Goal: Task Accomplishment & Management: Use online tool/utility

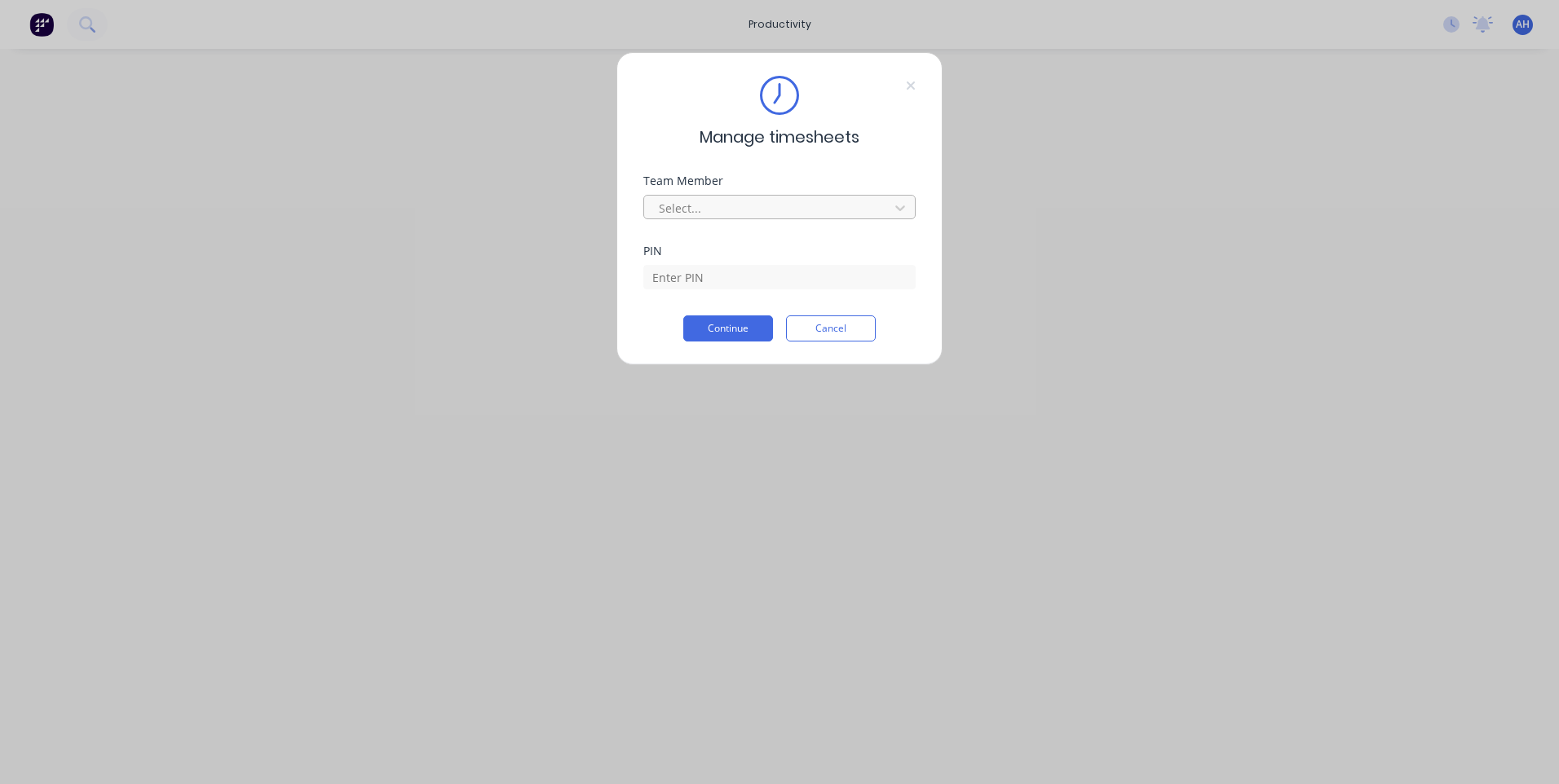
click at [777, 204] on div at bounding box center [769, 208] width 224 height 20
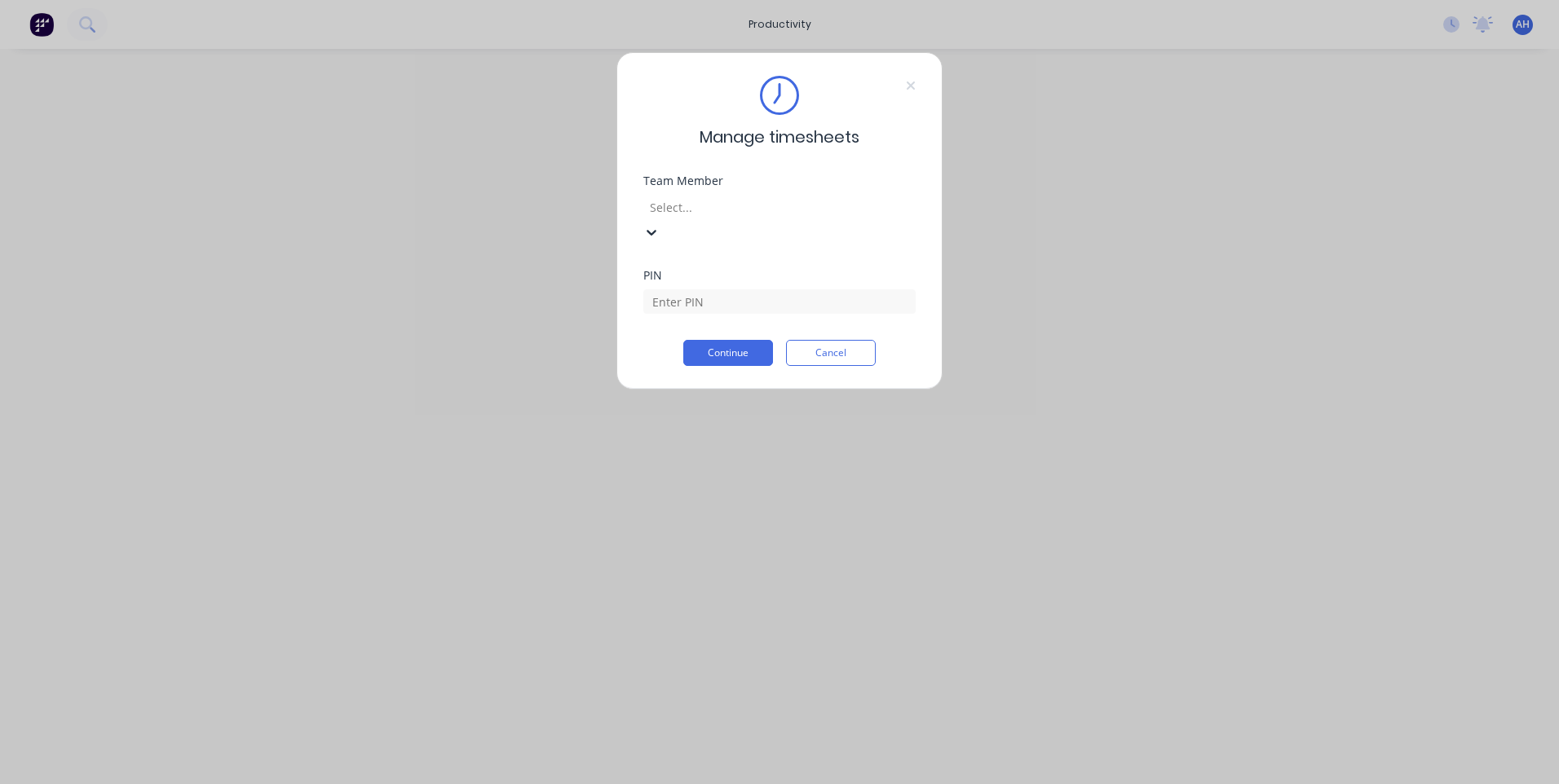
scroll to position [873, 0]
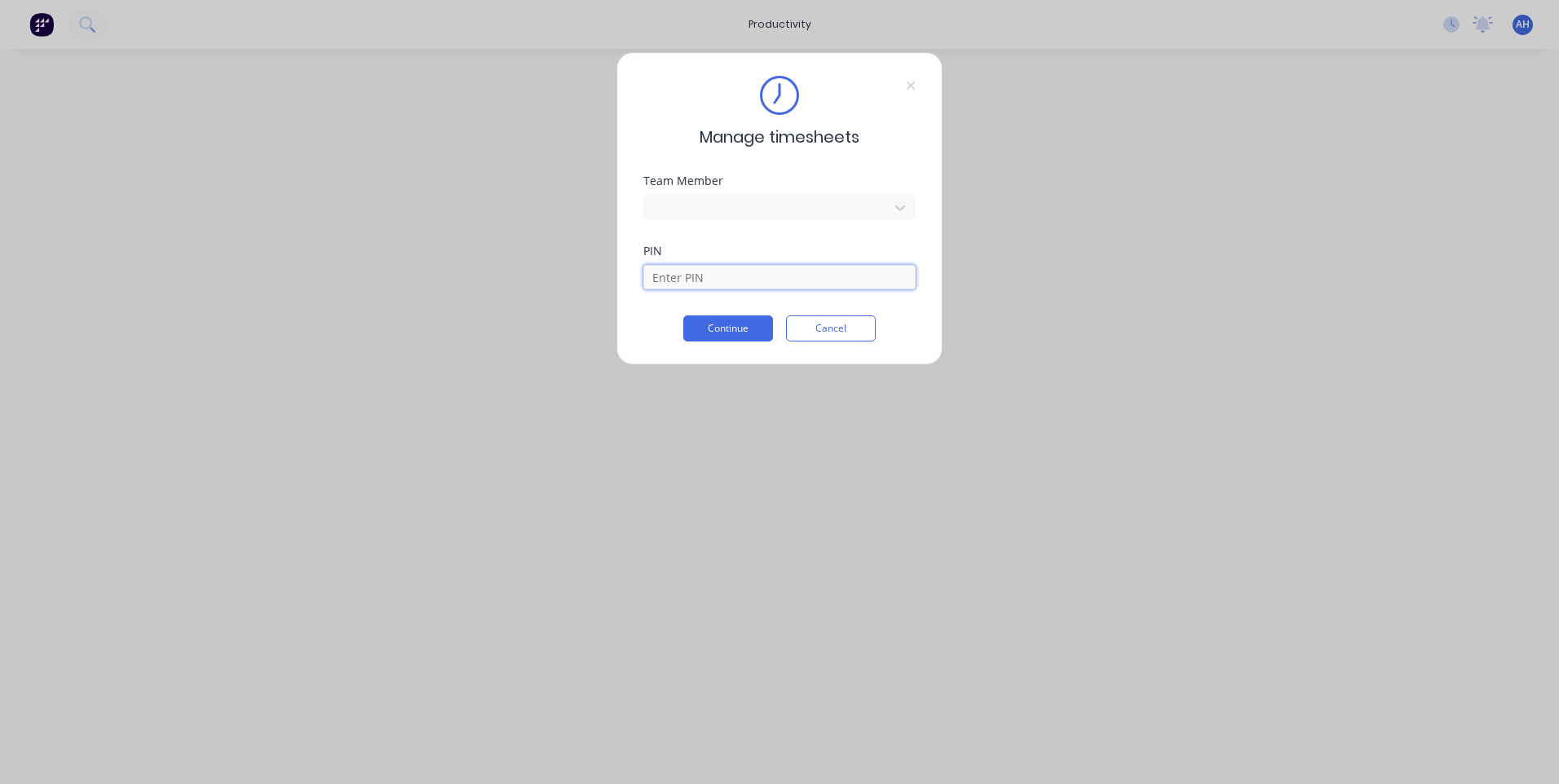
click at [734, 278] on input at bounding box center [779, 276] width 272 height 24
type input "2711"
click at [683, 316] on button "Continue" at bounding box center [727, 328] width 89 height 26
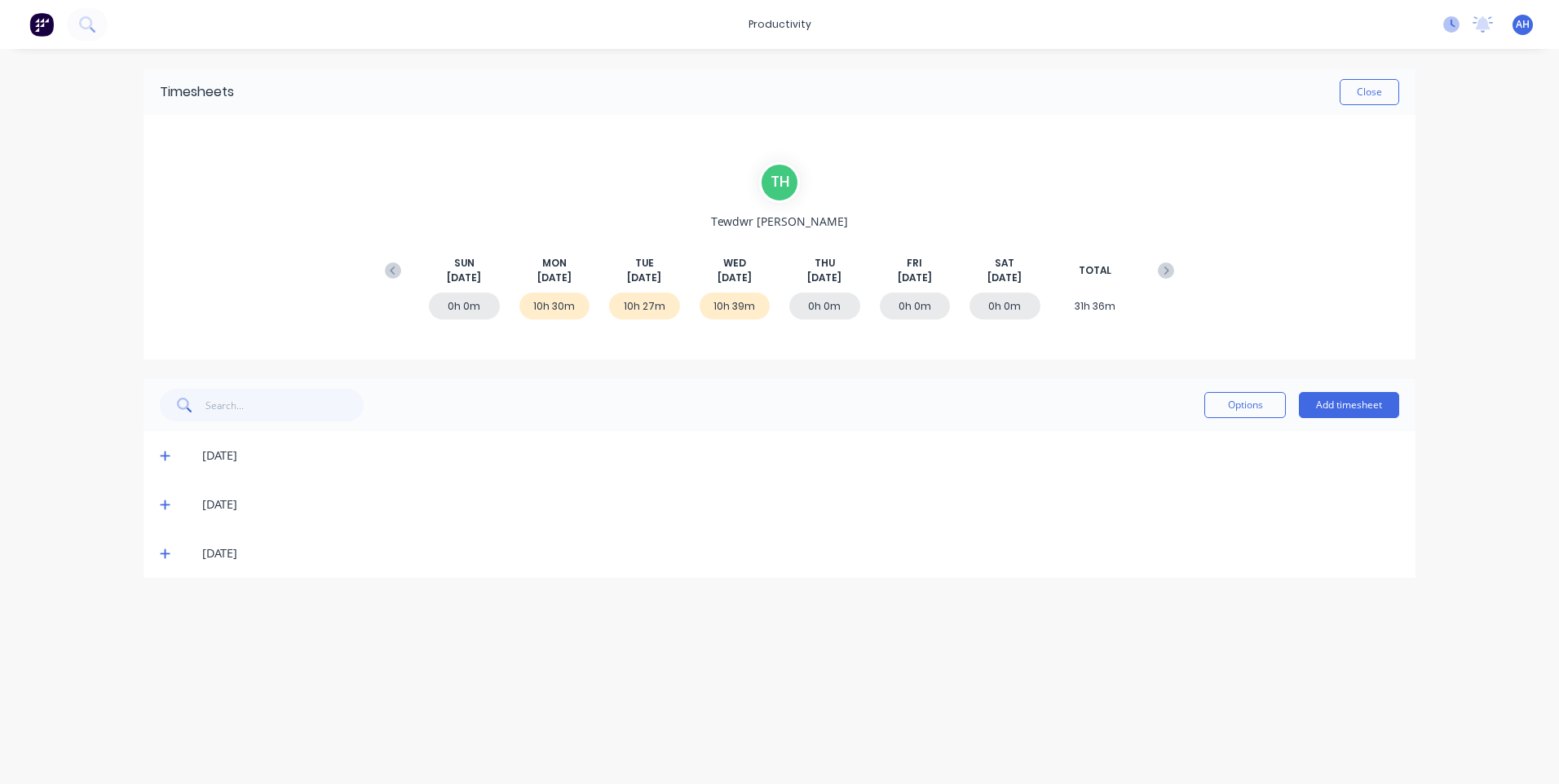
click at [1451, 28] on icon at bounding box center [1451, 25] width 17 height 17
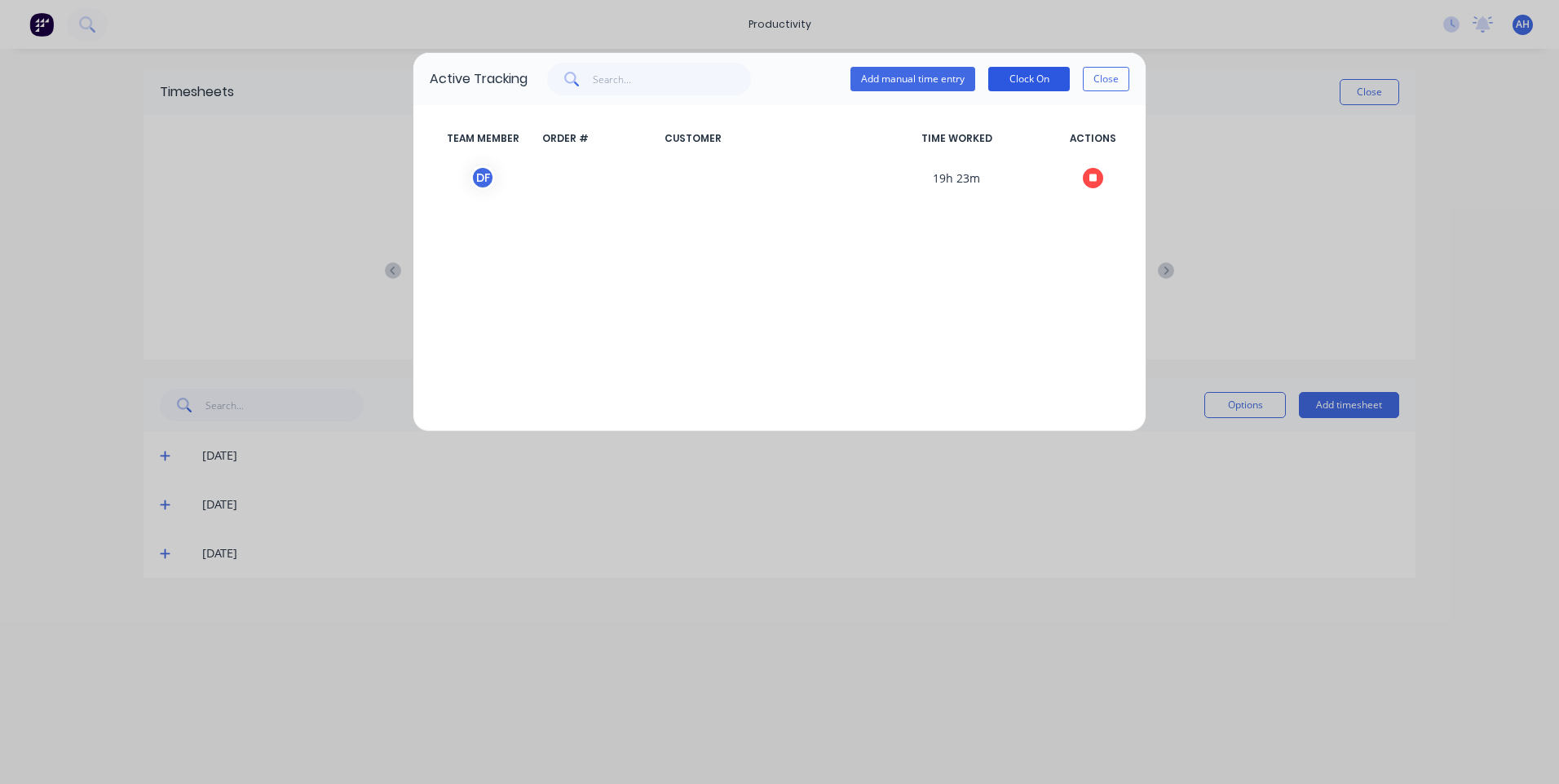
click at [1031, 77] on button "Clock On" at bounding box center [1029, 78] width 82 height 24
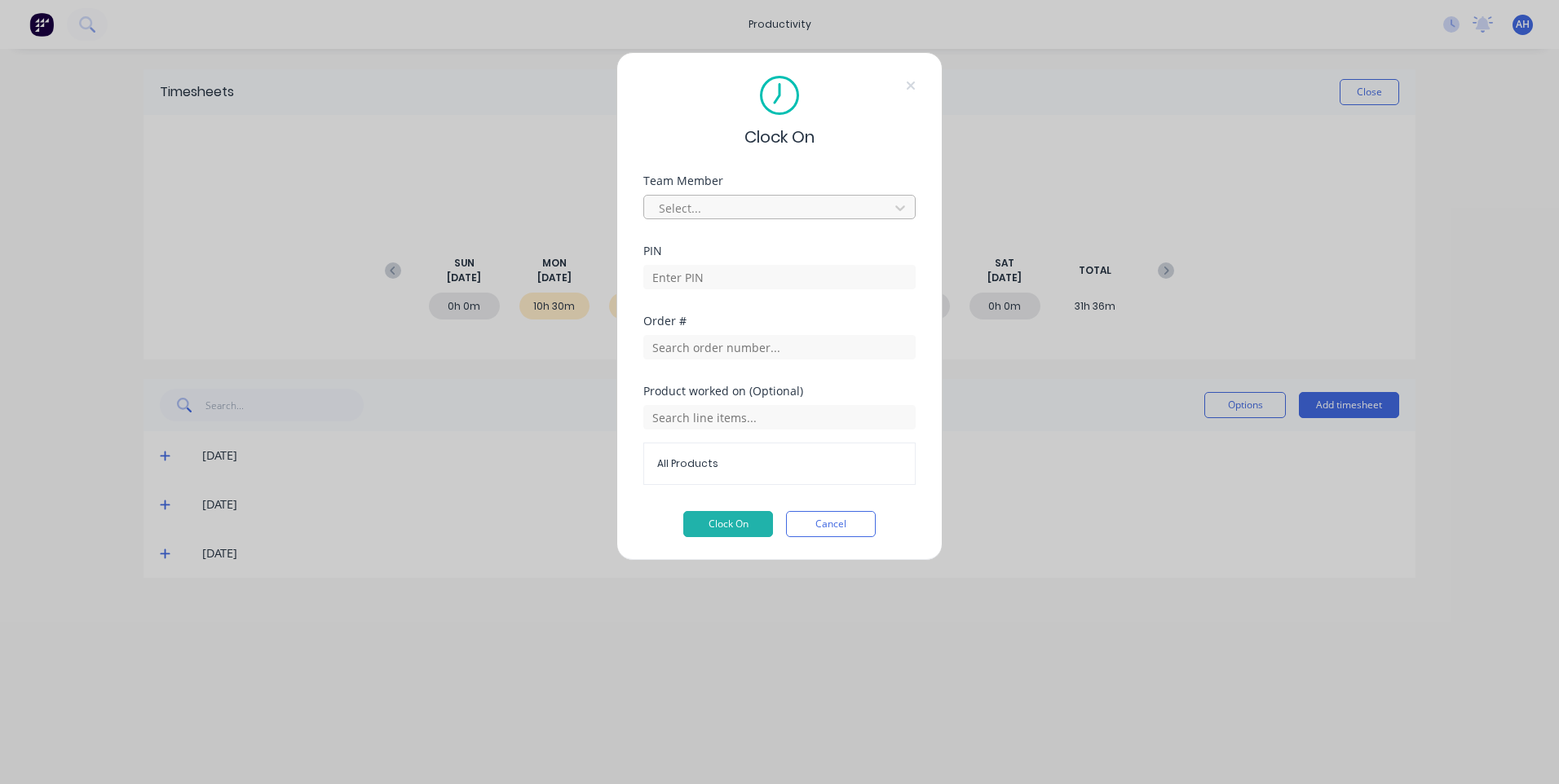
click at [821, 204] on div at bounding box center [769, 208] width 224 height 20
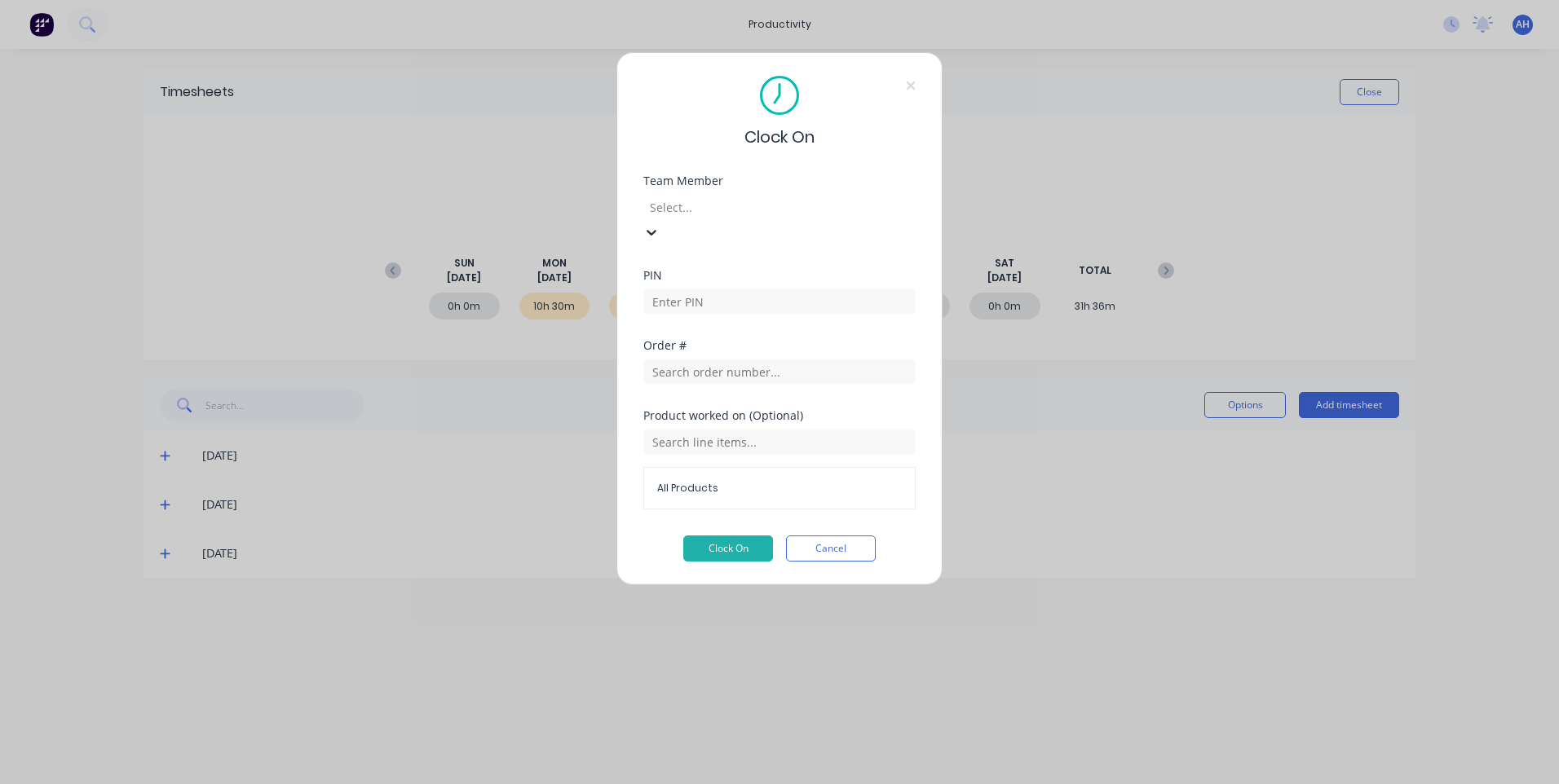
scroll to position [873, 0]
click at [691, 290] on input at bounding box center [779, 301] width 272 height 24
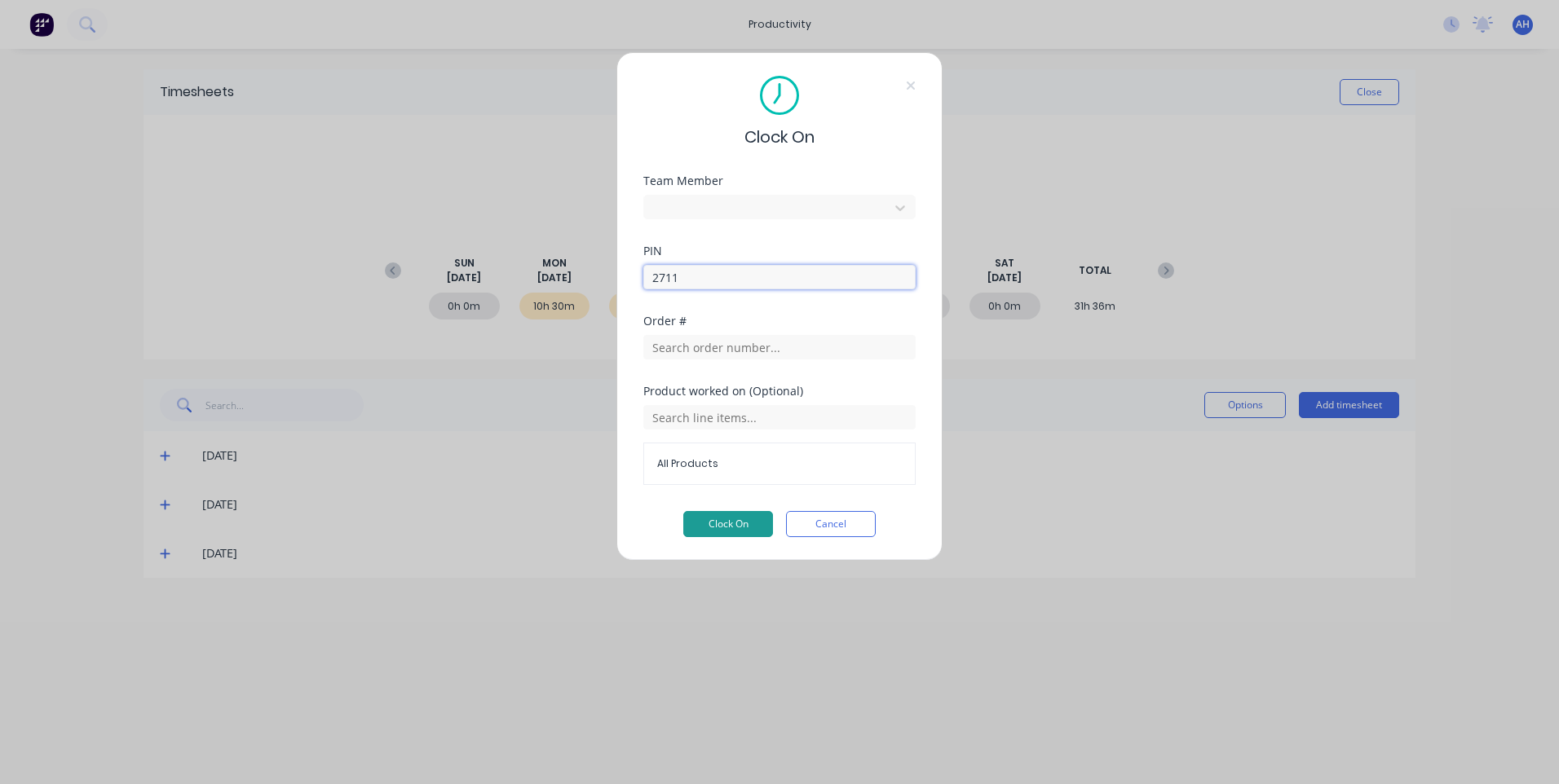
type input "2711"
click at [708, 523] on button "Clock On" at bounding box center [727, 524] width 89 height 26
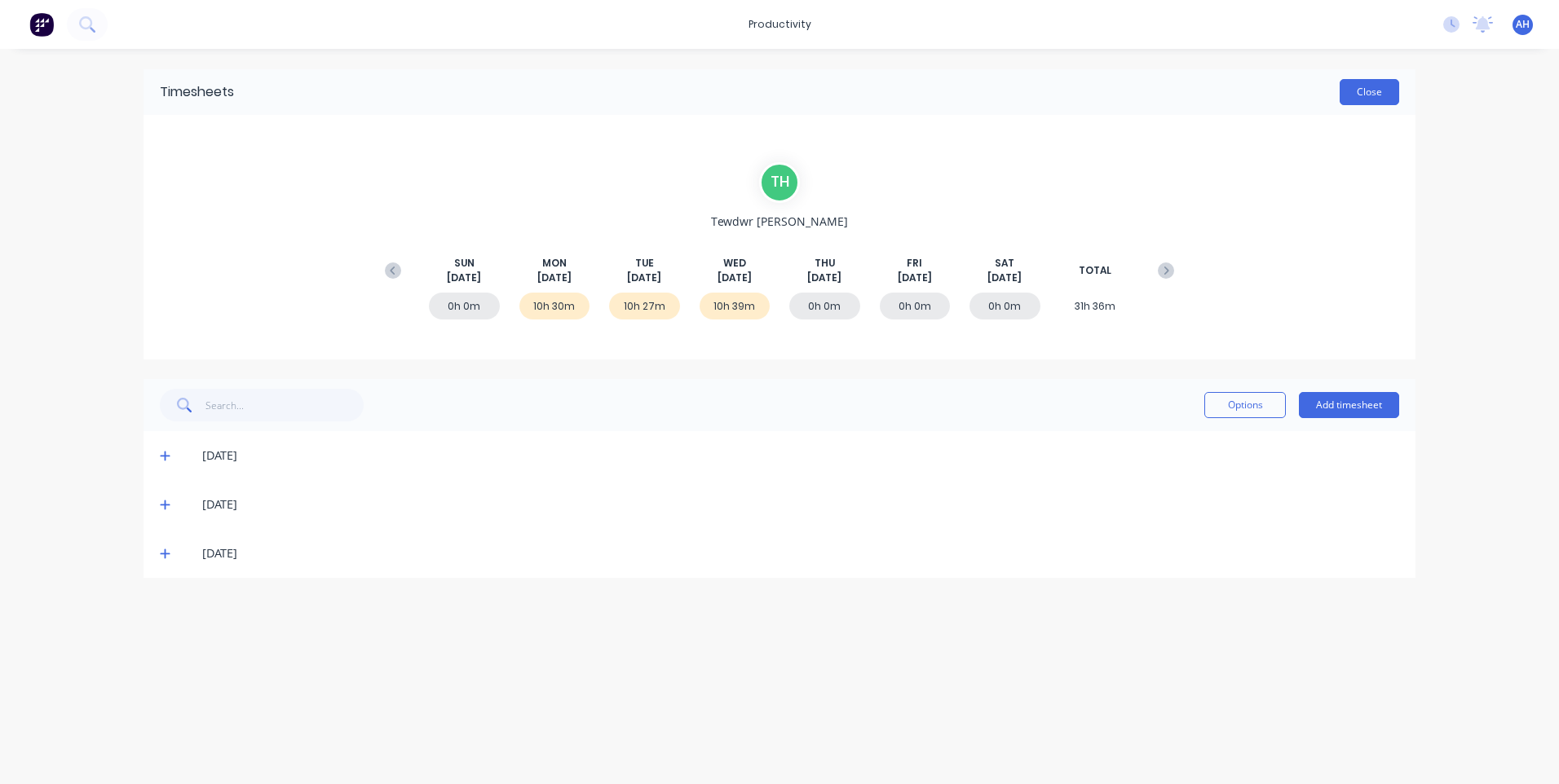
click at [1354, 88] on button "Close" at bounding box center [1369, 92] width 59 height 26
